Goal: Information Seeking & Learning: Find specific fact

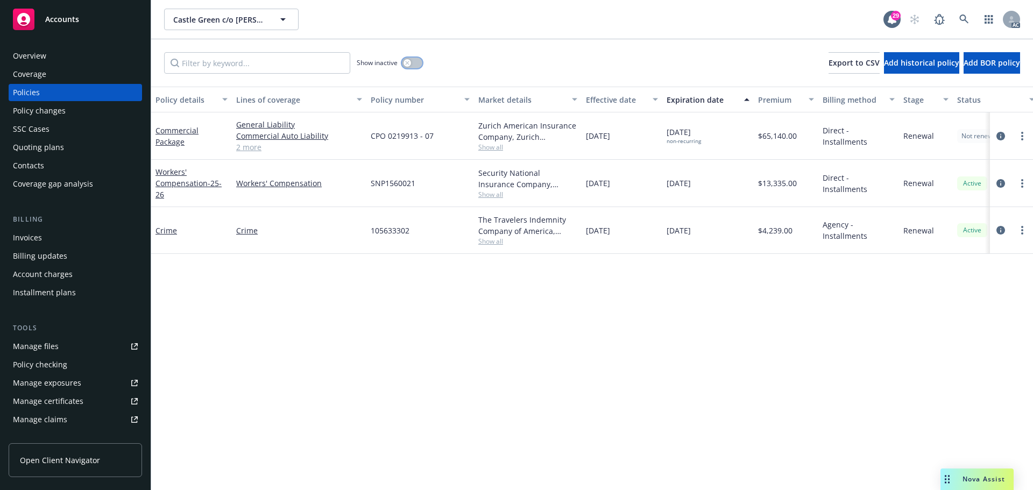
click at [411, 60] on button "button" at bounding box center [412, 63] width 20 height 11
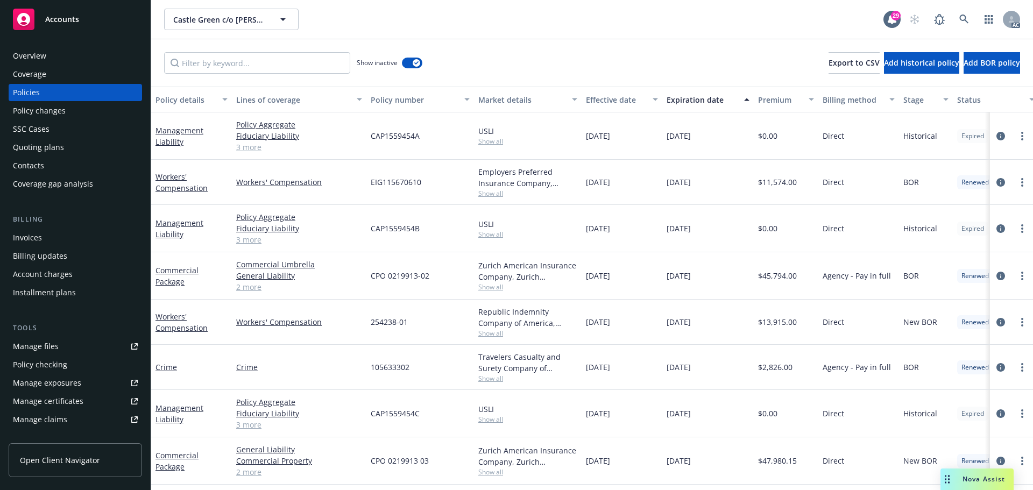
click at [698, 98] on div "Expiration date" at bounding box center [701, 99] width 71 height 11
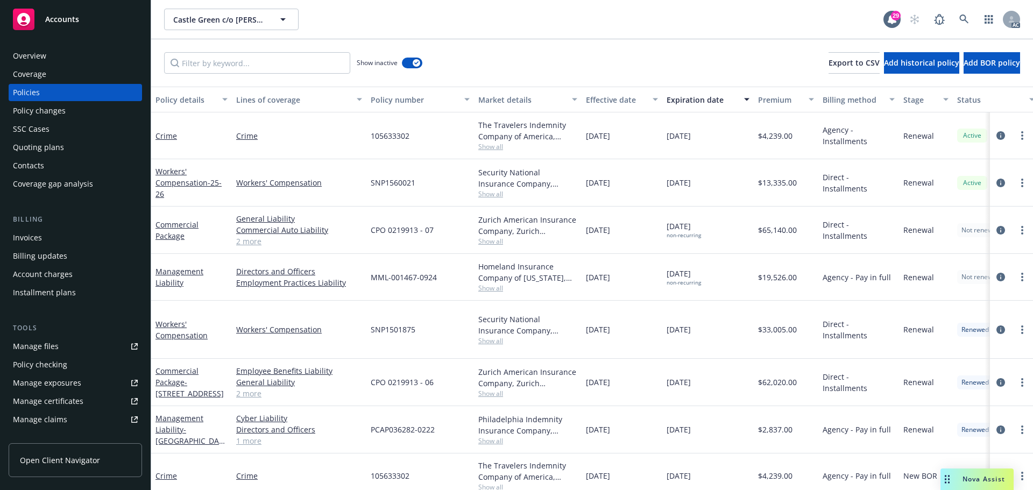
scroll to position [0, 165]
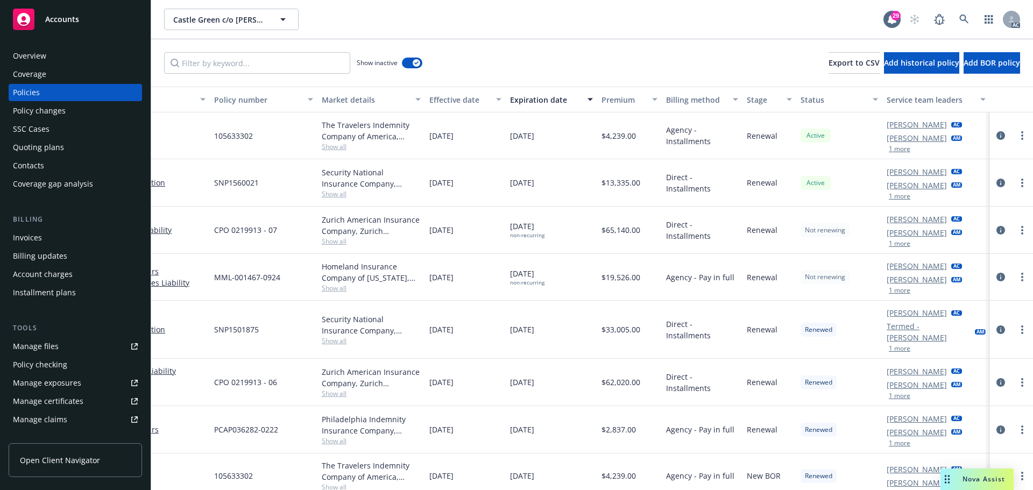
click at [894, 287] on button "1 more" at bounding box center [900, 290] width 22 height 6
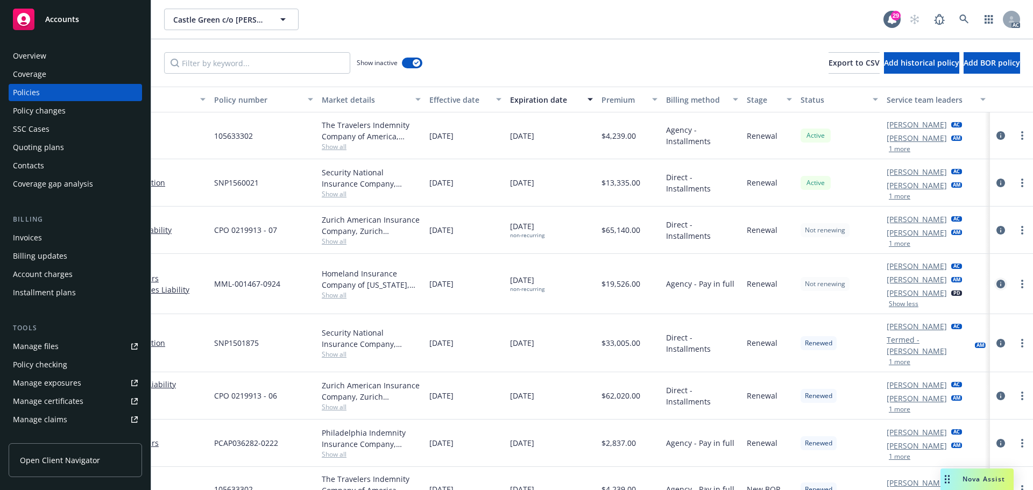
click at [996, 283] on icon "circleInformation" at bounding box center [1000, 284] width 9 height 9
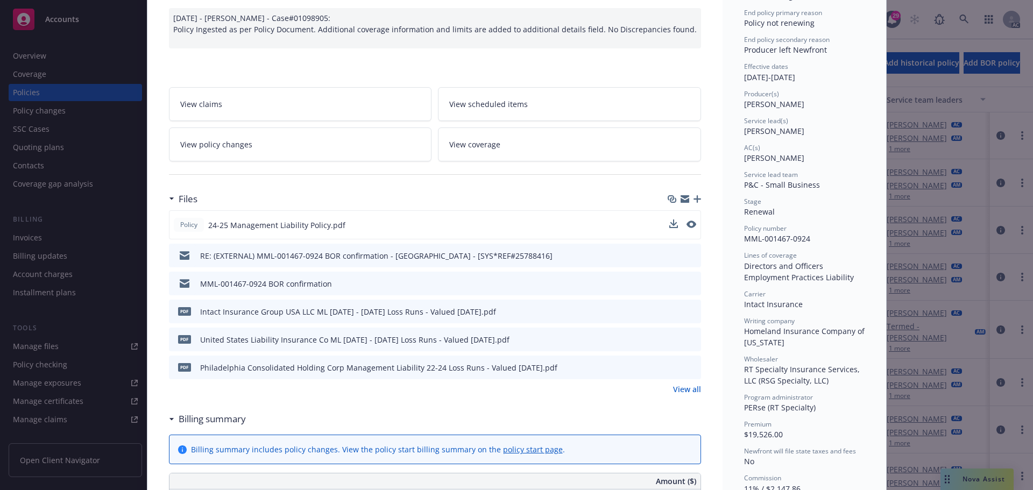
scroll to position [108, 0]
click at [686, 280] on icon "preview file" at bounding box center [691, 283] width 10 height 8
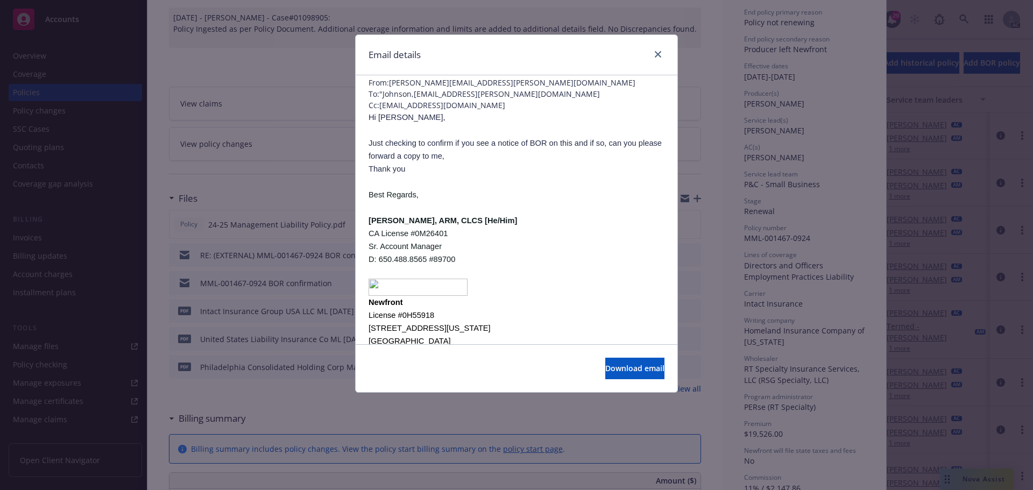
scroll to position [0, 0]
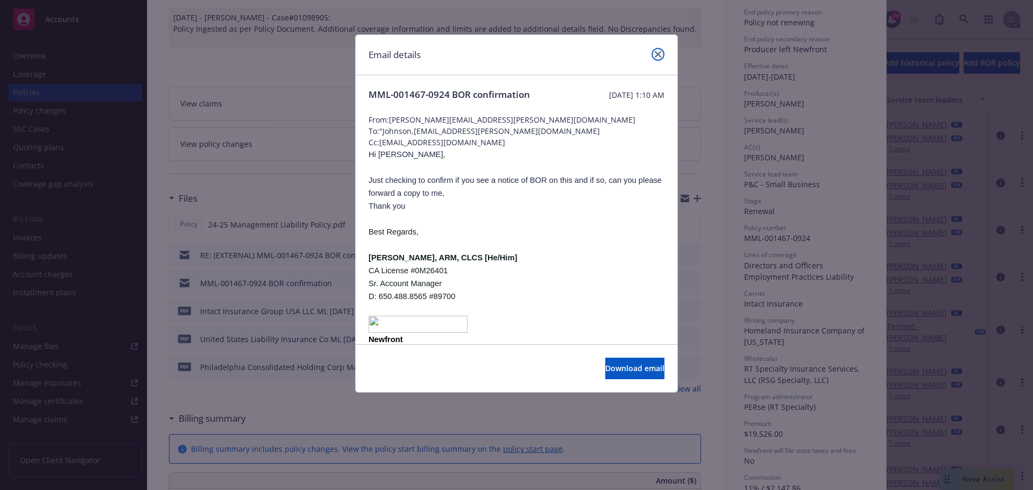
click at [656, 60] on link "close" at bounding box center [657, 54] width 13 height 13
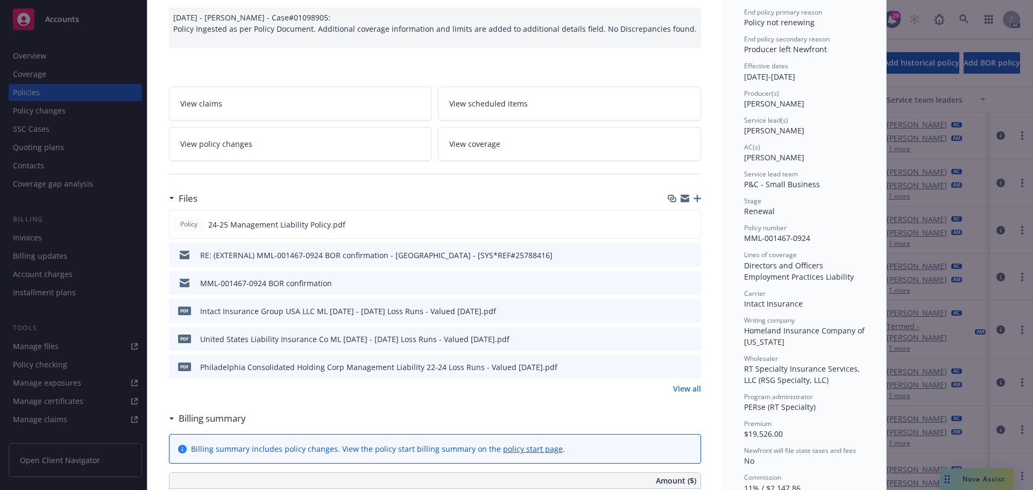
click at [691, 256] on button "preview file" at bounding box center [691, 255] width 12 height 10
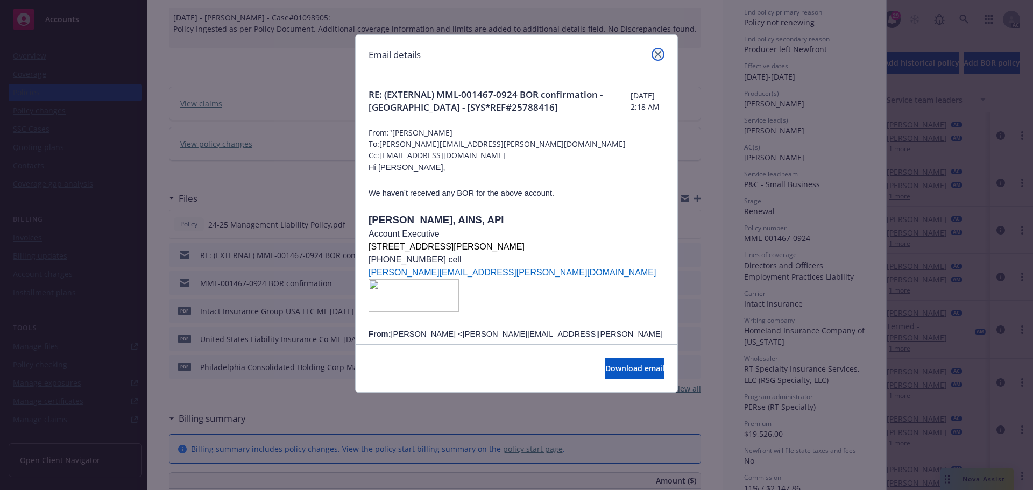
click at [655, 54] on icon "close" at bounding box center [658, 54] width 6 height 6
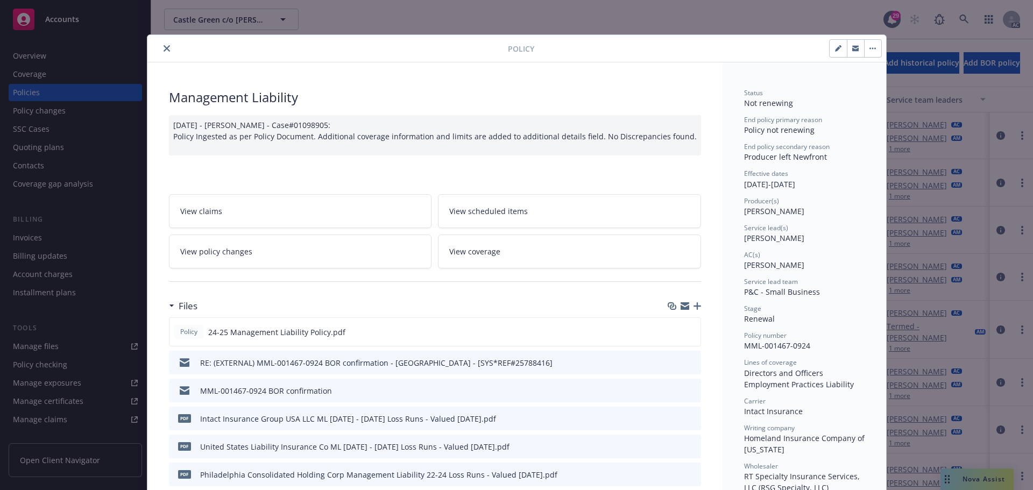
click at [167, 49] on button "close" at bounding box center [166, 48] width 13 height 13
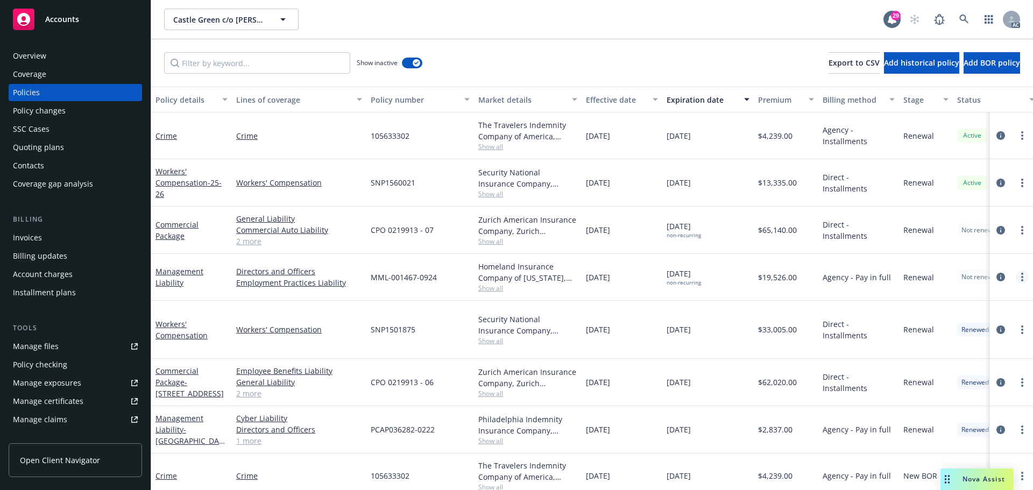
click at [1018, 275] on link "more" at bounding box center [1021, 277] width 13 height 13
drag, startPoint x: 951, startPoint y: 430, endPoint x: 697, endPoint y: 361, distance: 263.0
click at [951, 430] on link "Copy logging email" at bounding box center [956, 428] width 126 height 22
drag, startPoint x: 371, startPoint y: 278, endPoint x: 438, endPoint y: 275, distance: 66.8
click at [438, 275] on div "MML-001467-0924" at bounding box center [420, 277] width 108 height 47
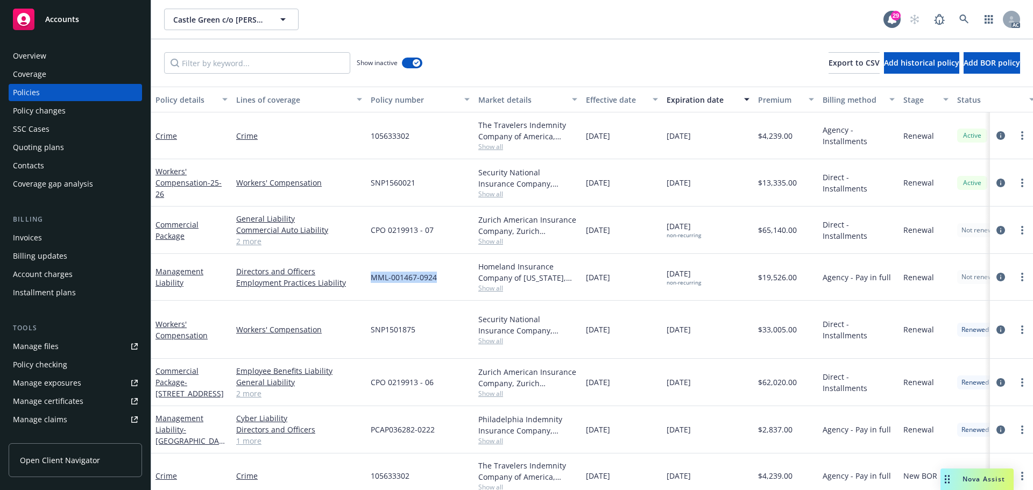
copy span "MML-001467-0924"
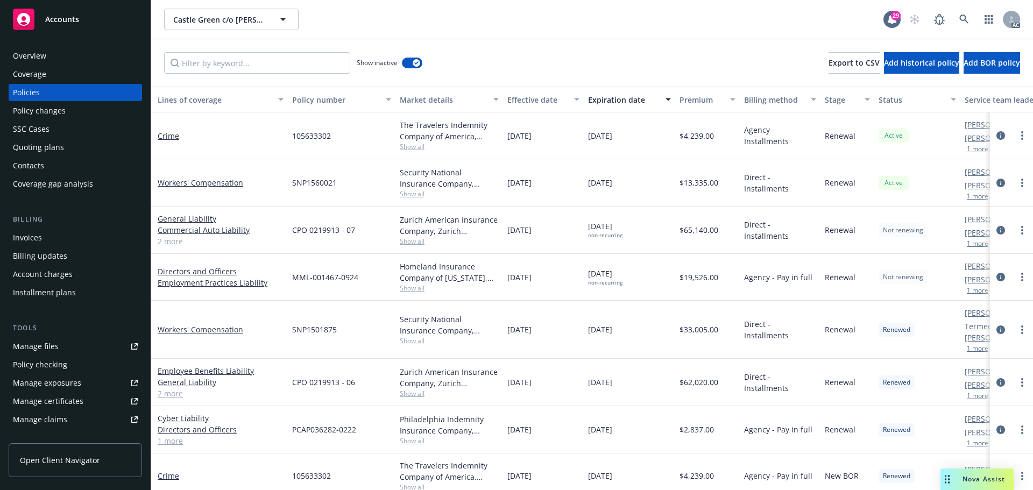
scroll to position [0, 86]
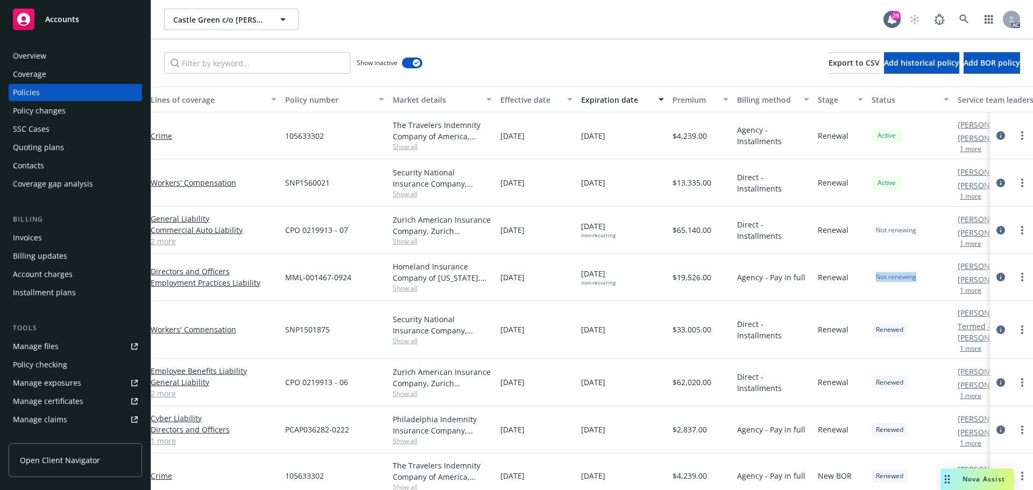
drag, startPoint x: 929, startPoint y: 280, endPoint x: 875, endPoint y: 280, distance: 54.3
click at [875, 280] on div "Not renewing" at bounding box center [910, 277] width 86 height 47
copy span "Not renewing"
